Goal: Book appointment/travel/reservation

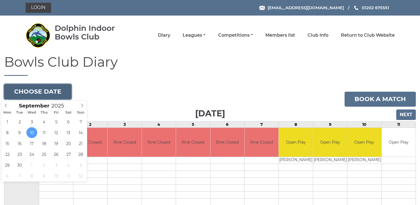
click at [42, 94] on button "Choose date" at bounding box center [37, 91] width 67 height 15
type input "2025-09-23"
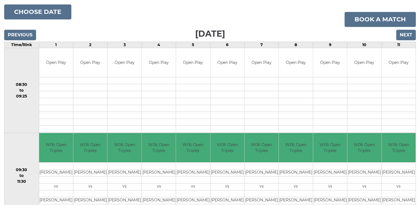
scroll to position [43, 0]
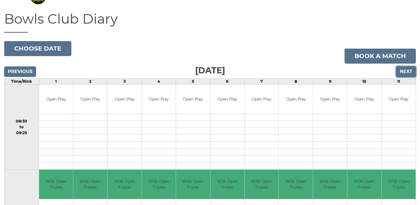
click at [409, 72] on input "Next" at bounding box center [406, 71] width 20 height 11
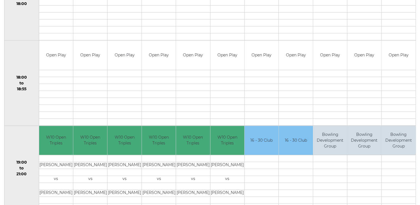
scroll to position [532, 0]
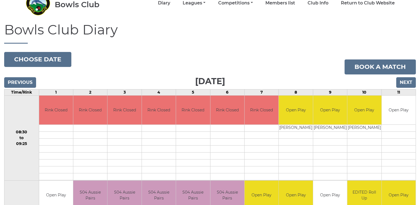
scroll to position [33, 0]
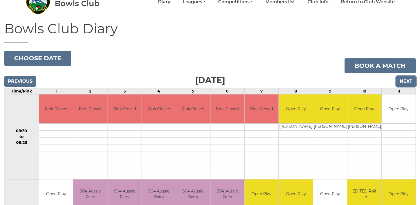
click at [404, 81] on input "Next" at bounding box center [406, 81] width 20 height 11
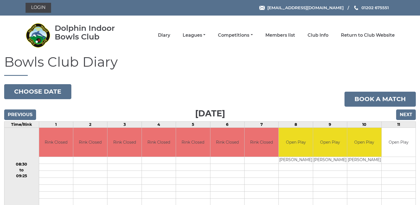
scroll to position [33, 0]
